Goal: Transaction & Acquisition: Purchase product/service

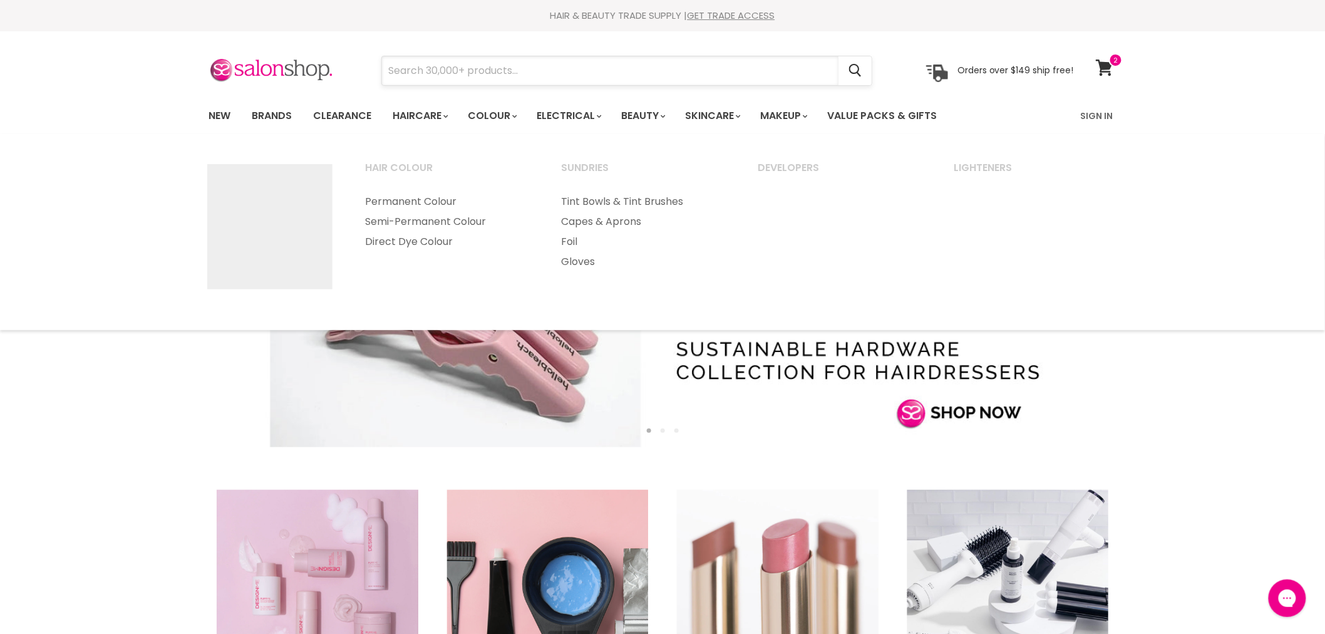
click at [492, 81] on input "Search" at bounding box center [610, 70] width 457 height 29
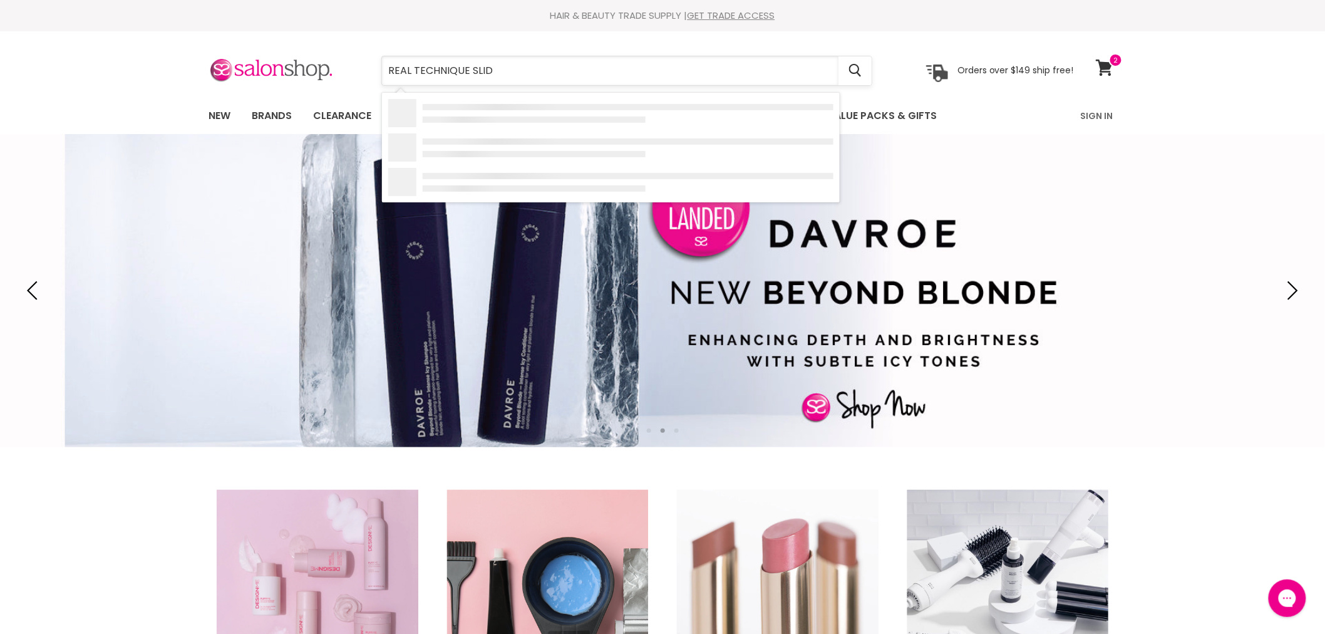
type input "REAL TECHNIQUE SLIDE"
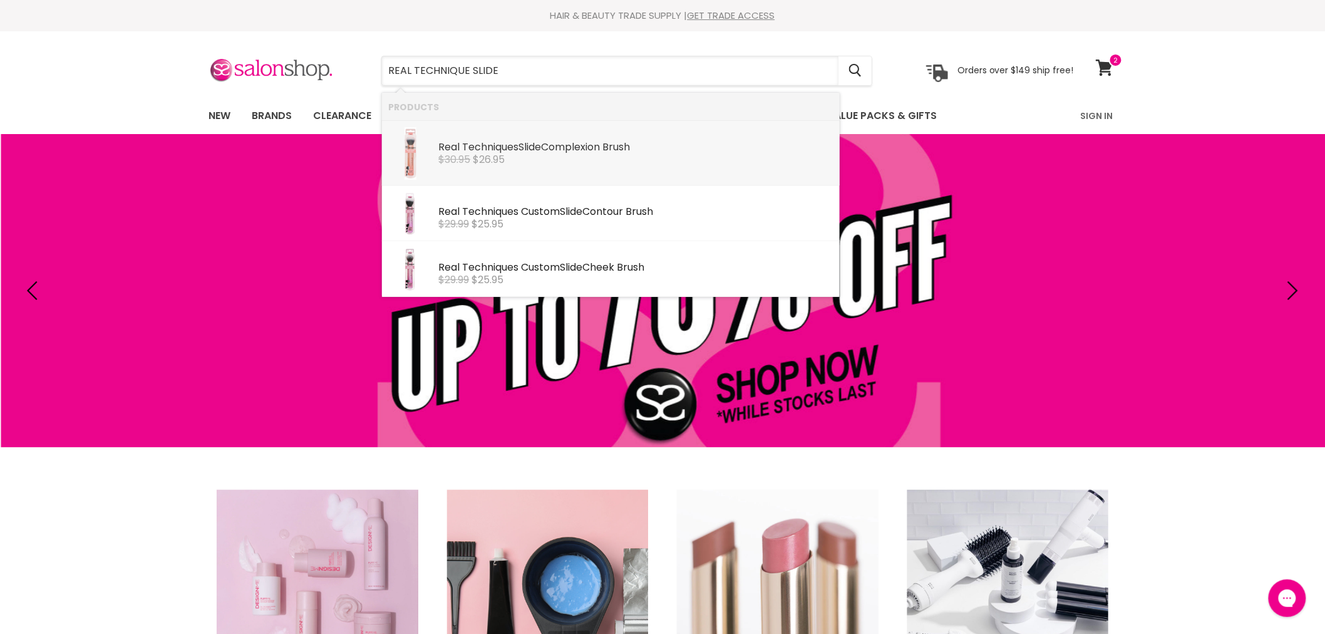
click at [518, 147] on div "Real Technique s Slide Complexion Brush" at bounding box center [635, 148] width 395 height 13
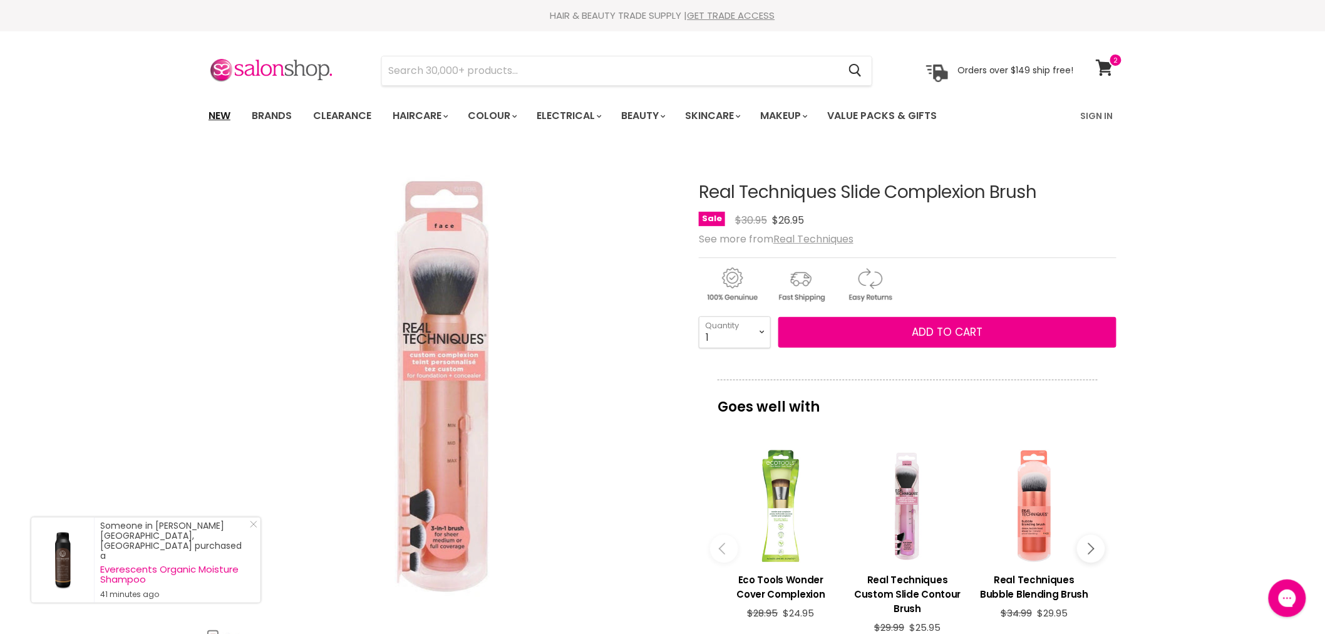
click at [224, 110] on link "New" at bounding box center [219, 116] width 41 height 26
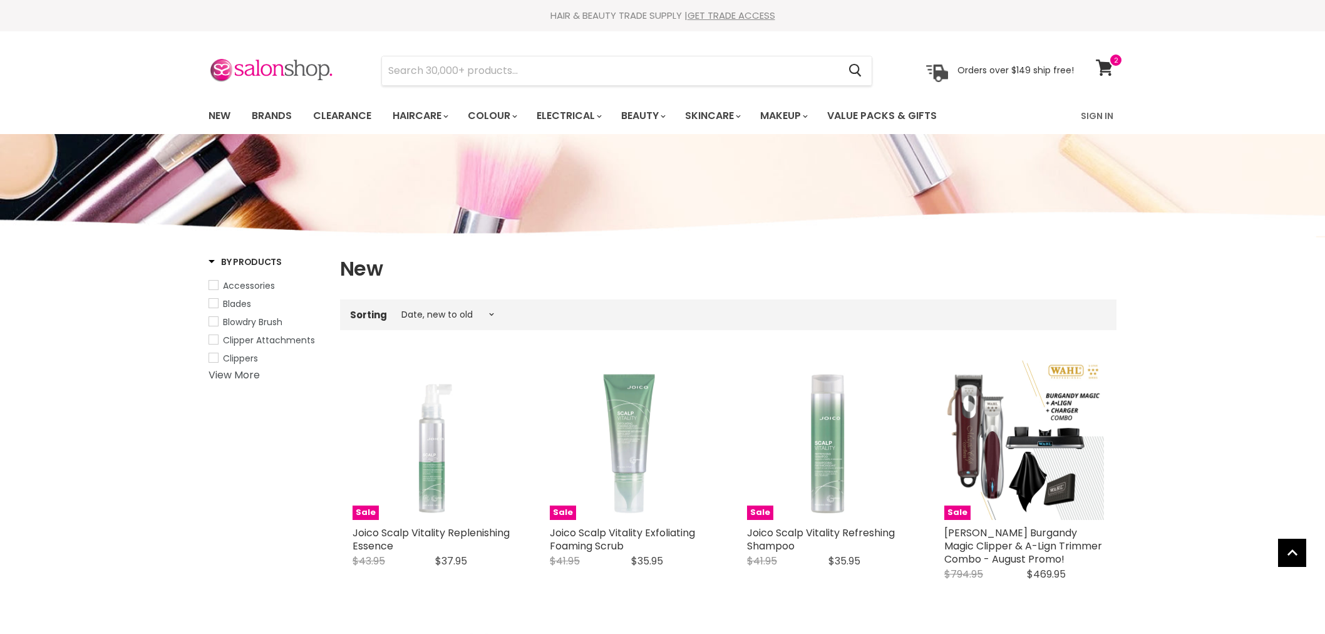
select select "created-descending"
